Goal: Information Seeking & Learning: Learn about a topic

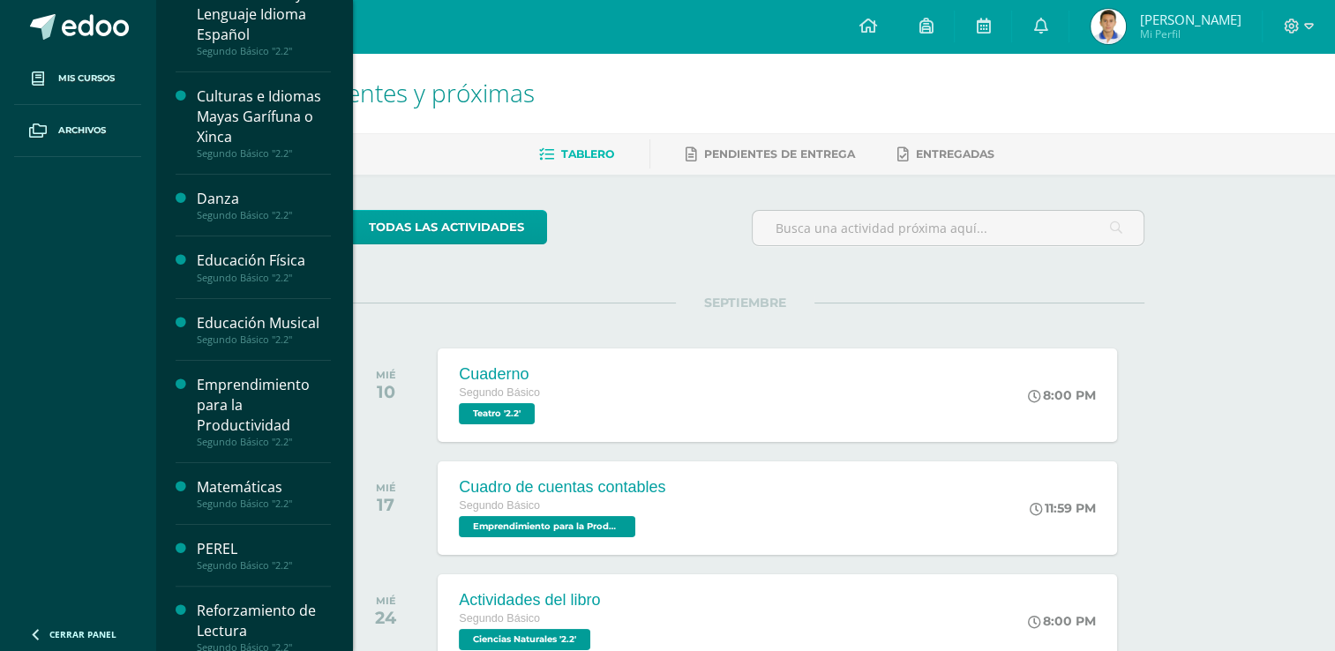
scroll to position [353, 0]
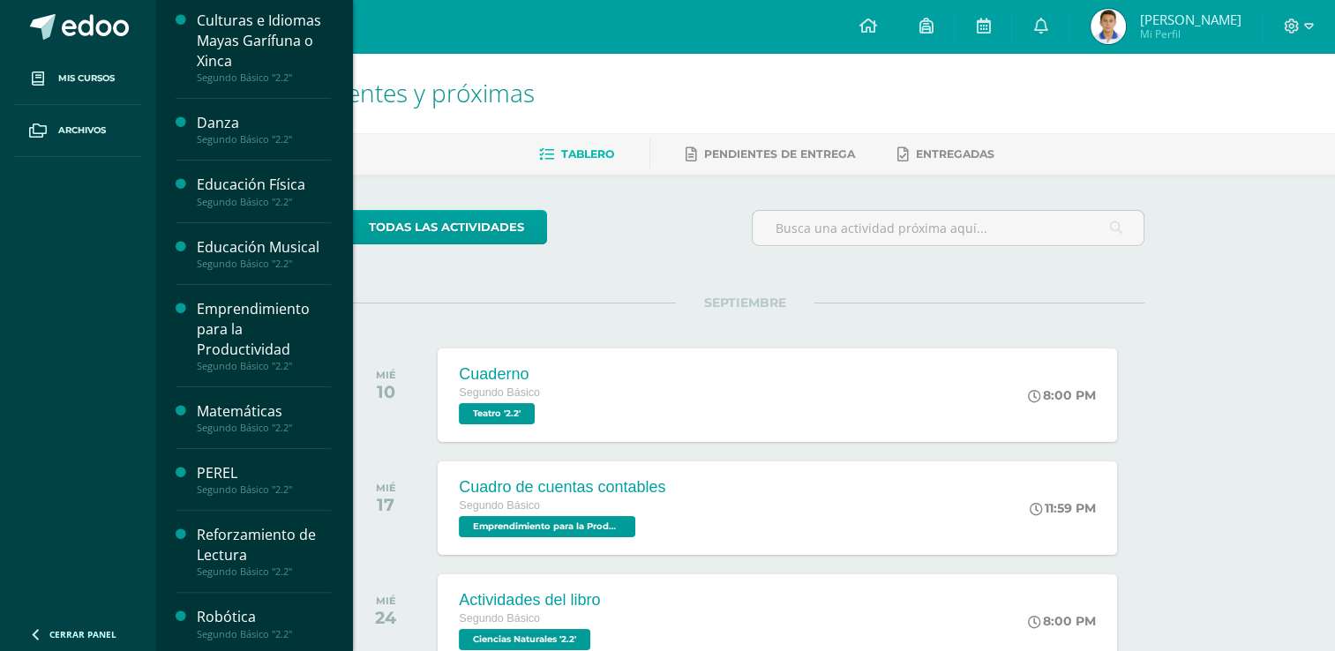
click at [226, 325] on div "Emprendimiento para la Productividad" at bounding box center [264, 329] width 134 height 61
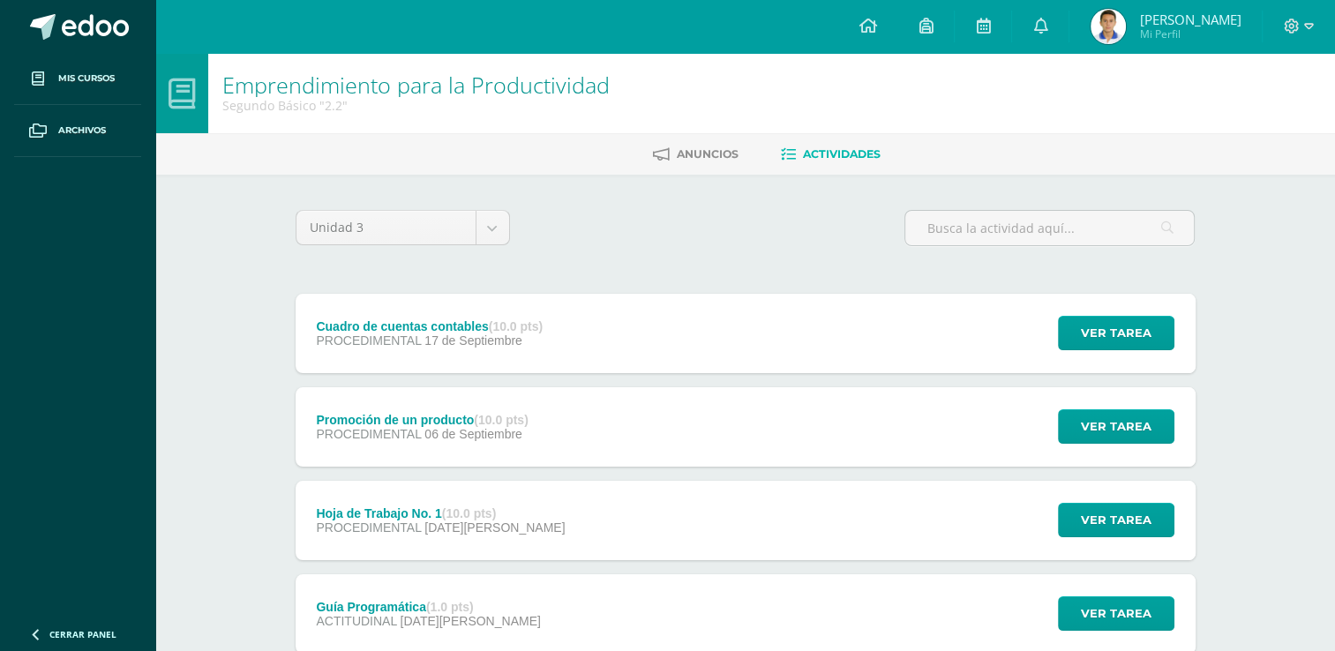
click at [522, 348] on div "Cuadro de cuentas contables (10.0 pts) PROCEDIMENTAL 17 de Septiembre" at bounding box center [430, 333] width 269 height 79
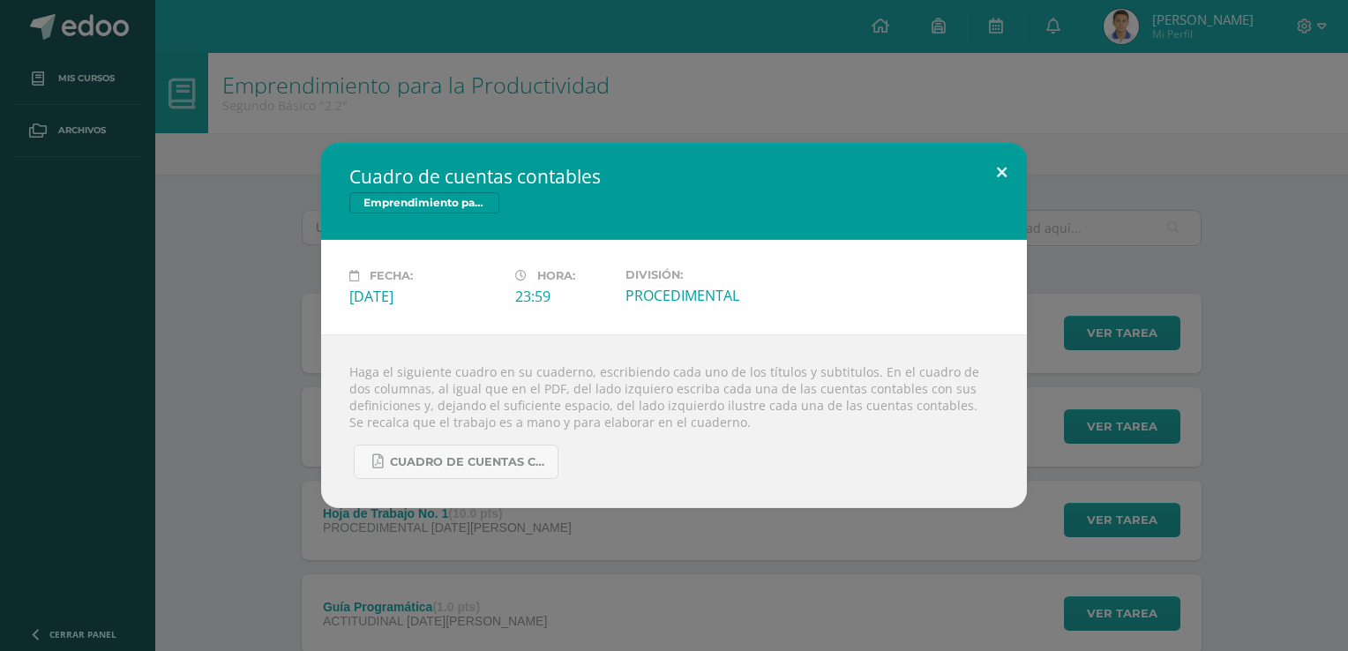
click at [998, 188] on button at bounding box center [1002, 173] width 50 height 60
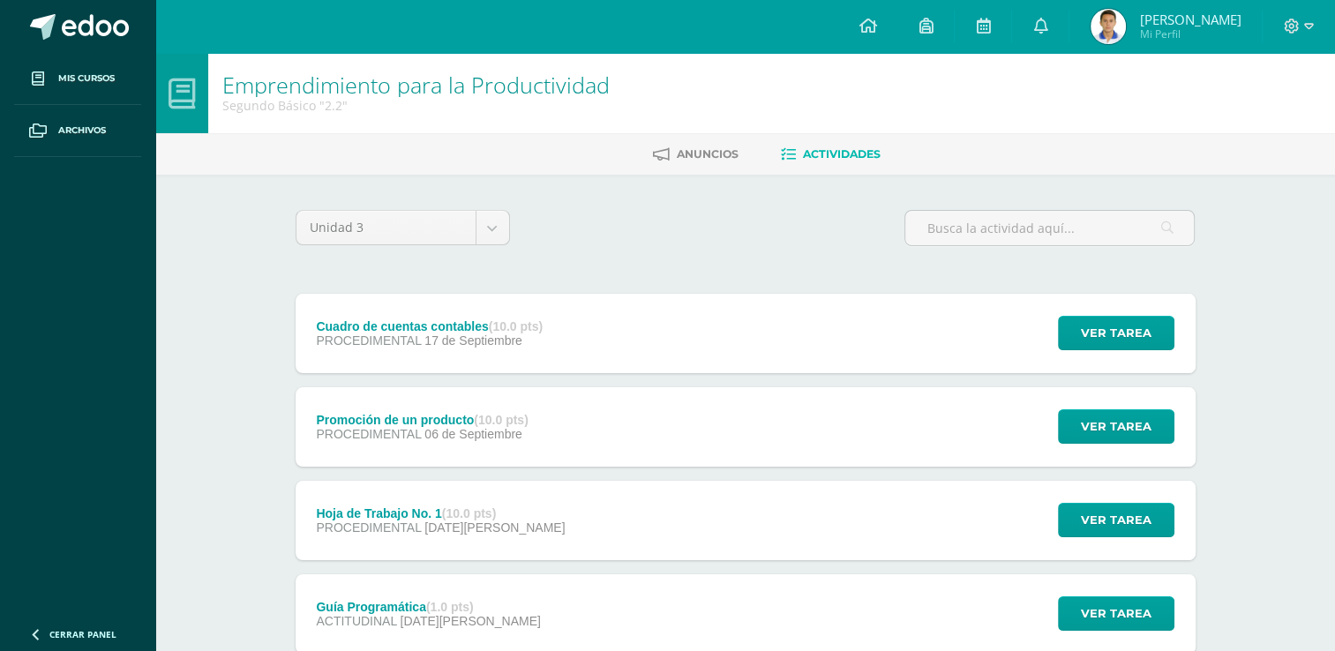
click at [824, 422] on div "Promoción de un producto (10.0 pts) PROCEDIMENTAL 06 de Septiembre Ver tarea Pr…" at bounding box center [746, 426] width 900 height 79
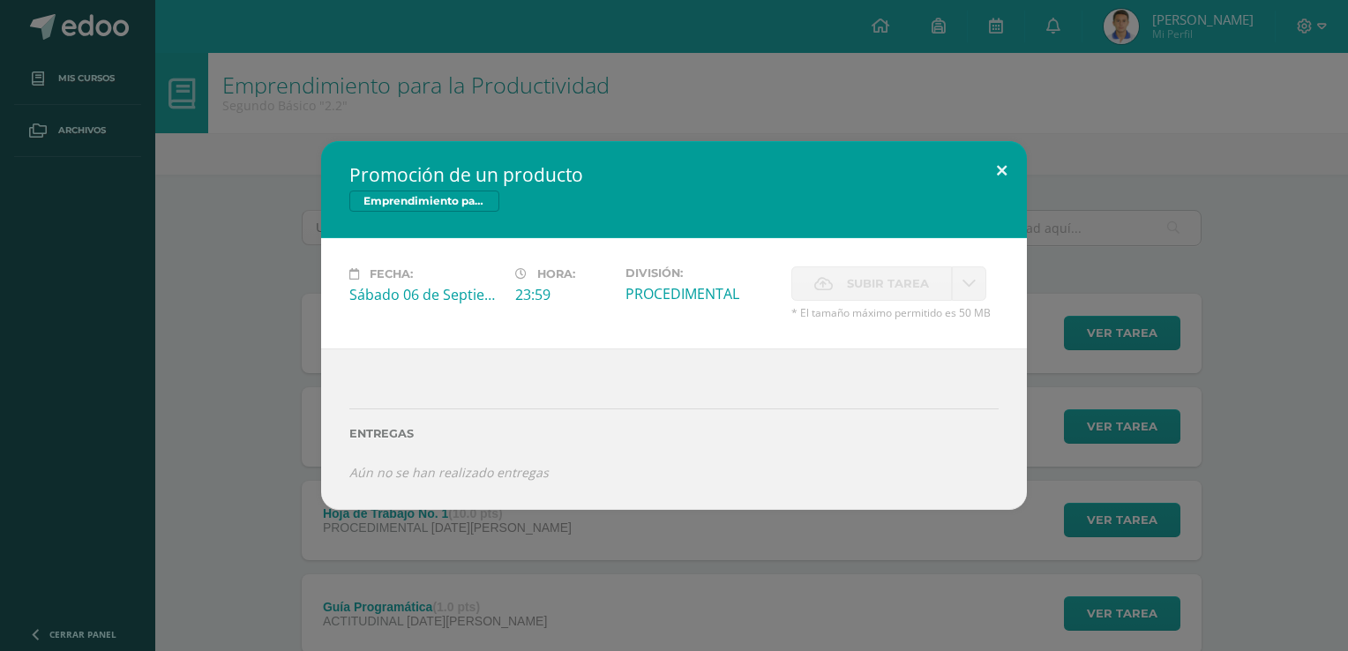
drag, startPoint x: 1020, startPoint y: 175, endPoint x: 985, endPoint y: 217, distance: 55.1
click at [1020, 176] on button at bounding box center [1002, 171] width 50 height 60
